Goal: Check status: Check status

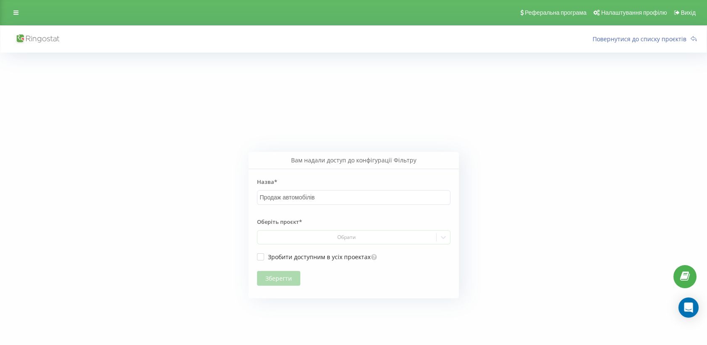
click at [47, 38] on icon at bounding box center [42, 39] width 33 height 7
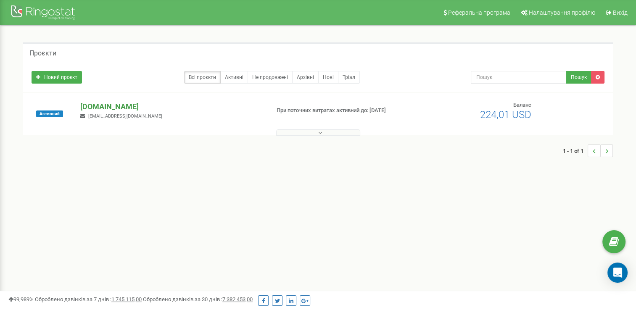
click at [117, 105] on p "[DOMAIN_NAME]" at bounding box center [171, 106] width 182 height 11
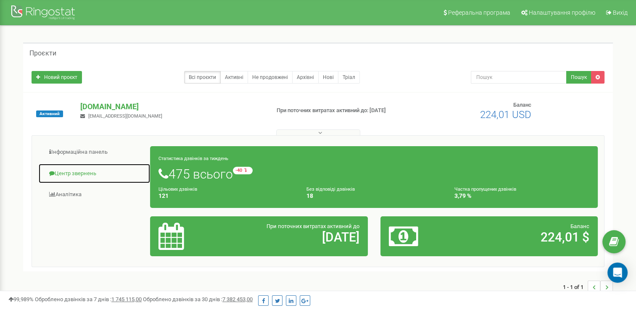
click at [81, 172] on link "Центр звернень" at bounding box center [94, 174] width 112 height 21
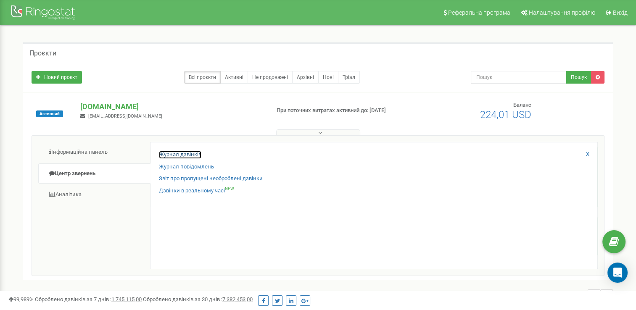
click at [178, 154] on link "Журнал дзвінків" at bounding box center [180, 155] width 42 height 8
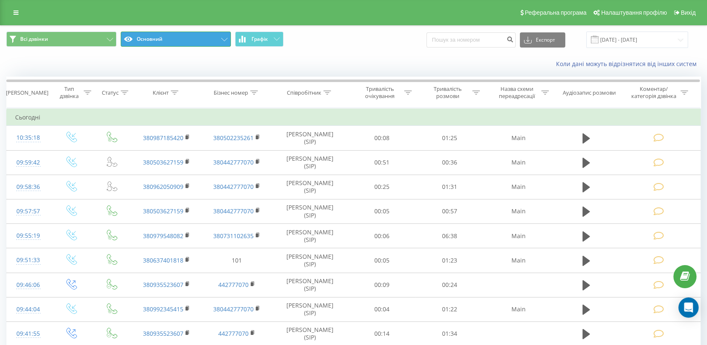
click at [210, 39] on button "Основний" at bounding box center [176, 39] width 110 height 15
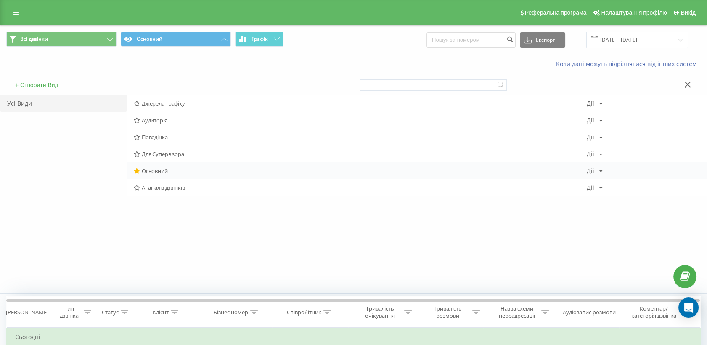
click at [160, 169] on span "Основний" at bounding box center [360, 171] width 453 height 6
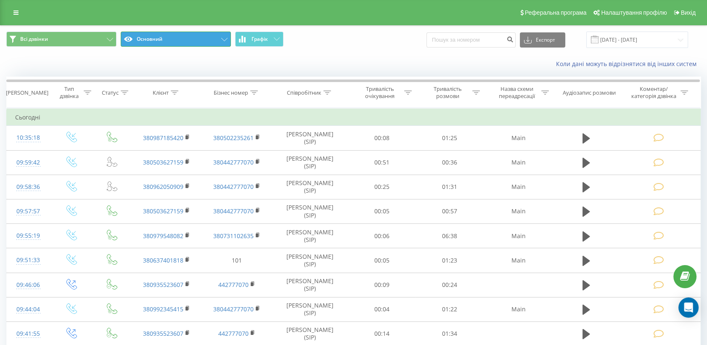
click at [168, 42] on button "Основний" at bounding box center [176, 39] width 110 height 15
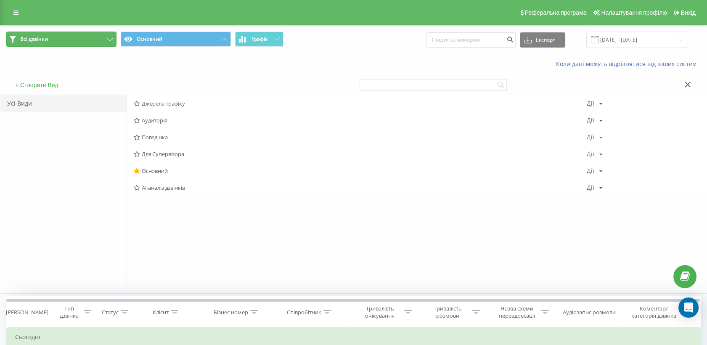
click at [87, 34] on button "Всі дзвінки" at bounding box center [61, 39] width 110 height 15
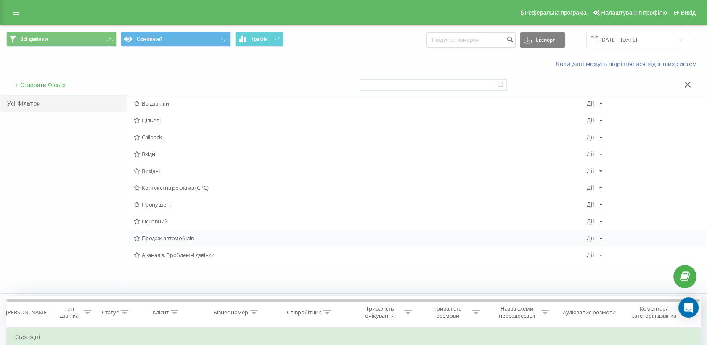
click at [179, 237] on span "Продаж автомобілів" at bounding box center [360, 238] width 453 height 6
